Goal: Task Accomplishment & Management: Complete application form

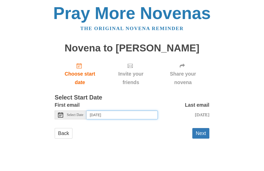
click at [135, 115] on input "[DATE]" at bounding box center [122, 115] width 71 height 9
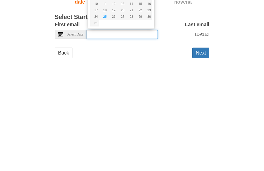
type input "Thursday, August 14th"
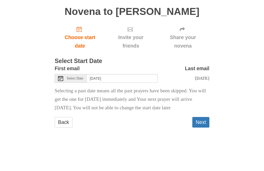
scroll to position [6, 0]
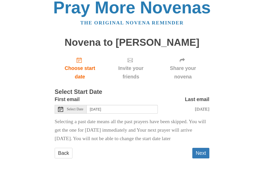
click at [77, 71] on span "Choose start date" at bounding box center [80, 72] width 40 height 17
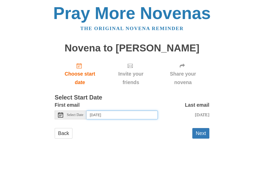
click at [137, 113] on input "[DATE]" at bounding box center [122, 115] width 71 height 9
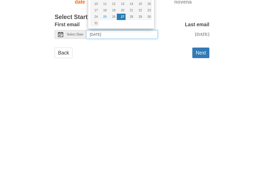
type input "[DATE]"
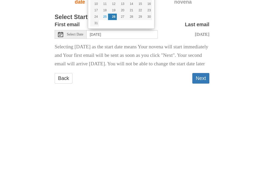
scroll to position [14, 0]
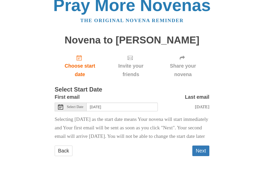
click at [202, 150] on button "Next" at bounding box center [200, 151] width 17 height 11
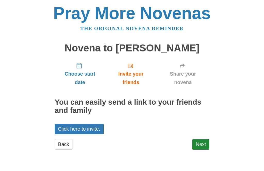
click at [200, 143] on link "Next" at bounding box center [200, 144] width 17 height 11
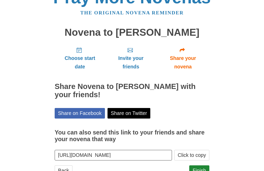
scroll to position [16, 0]
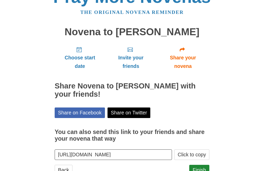
click at [188, 152] on button "Click to copy" at bounding box center [191, 155] width 35 height 11
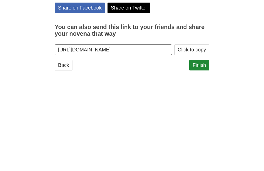
click at [194, 133] on button "Click to copy" at bounding box center [191, 138] width 35 height 11
click at [189, 133] on button "Click to copy" at bounding box center [191, 138] width 35 height 11
click at [201, 149] on link "Finish" at bounding box center [199, 154] width 20 height 11
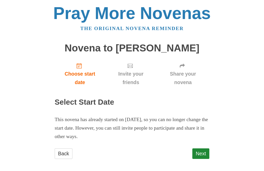
click at [64, 153] on link "Back" at bounding box center [64, 154] width 18 height 11
